Goal: Find specific page/section

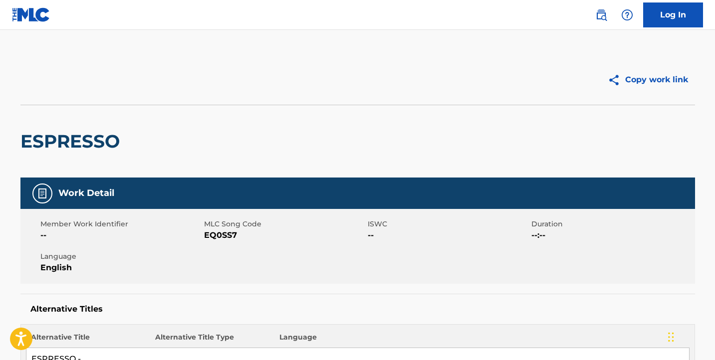
click at [35, 18] on img at bounding box center [31, 14] width 38 height 14
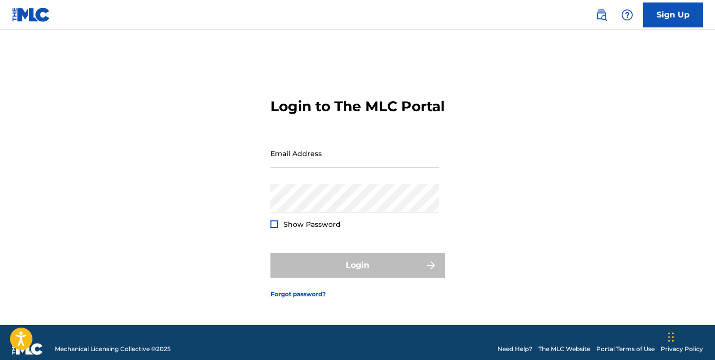
click at [35, 351] on img at bounding box center [27, 349] width 31 height 12
click at [609, 13] on link at bounding box center [601, 15] width 20 height 20
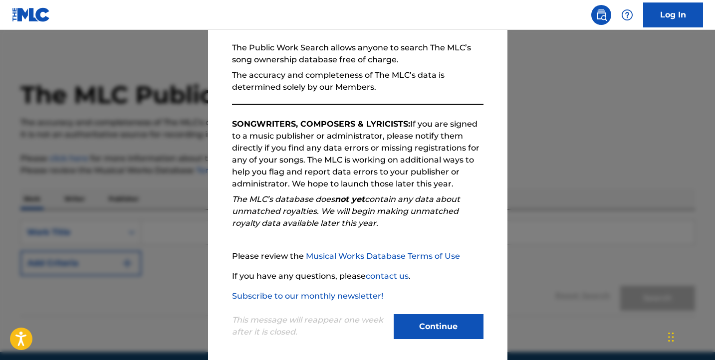
scroll to position [90, 0]
click at [414, 324] on button "Continue" at bounding box center [439, 327] width 90 height 25
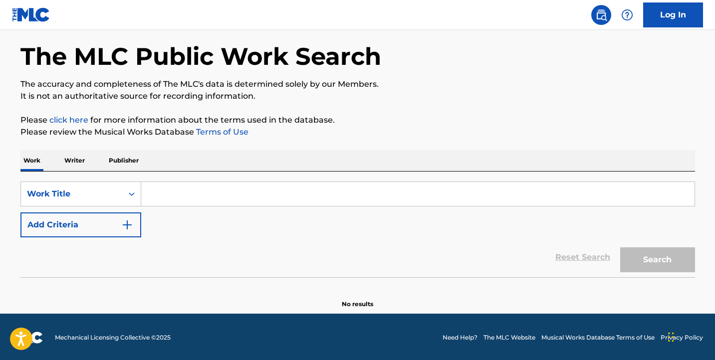
scroll to position [42, 0]
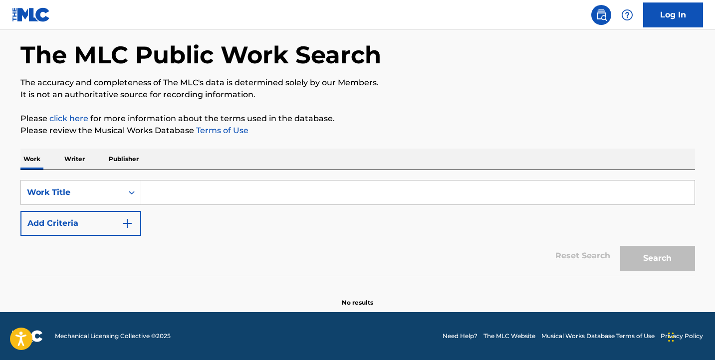
click at [522, 334] on link "The MLC Website" at bounding box center [509, 336] width 52 height 9
